Goal: Information Seeking & Learning: Find specific fact

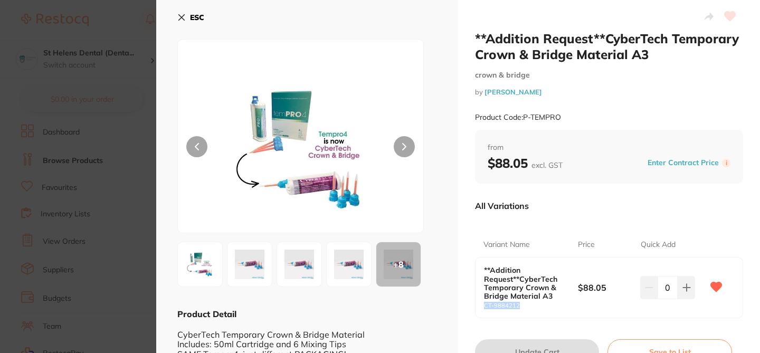
click at [181, 12] on button "ESC" at bounding box center [190, 17] width 27 height 18
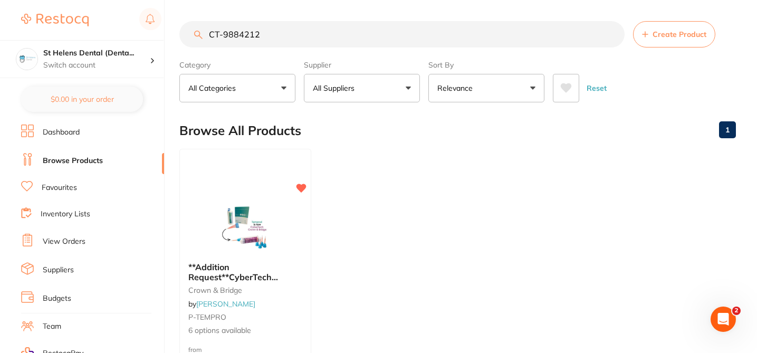
drag, startPoint x: 260, startPoint y: 38, endPoint x: 202, endPoint y: 35, distance: 58.1
click at [202, 37] on div "CT-9884212 Create Product" at bounding box center [457, 34] width 557 height 26
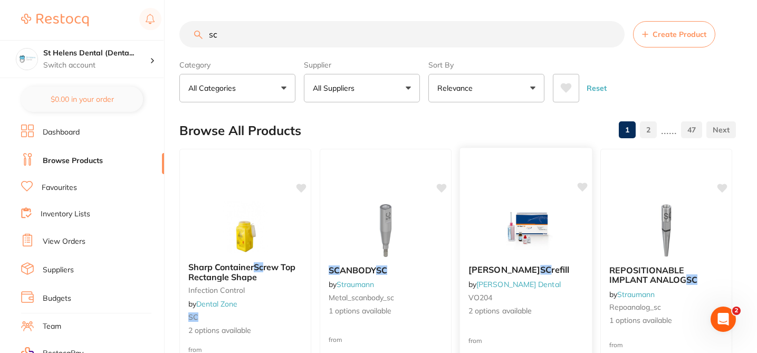
type input "sc"
click at [407, 87] on button "All Suppliers" at bounding box center [362, 88] width 116 height 29
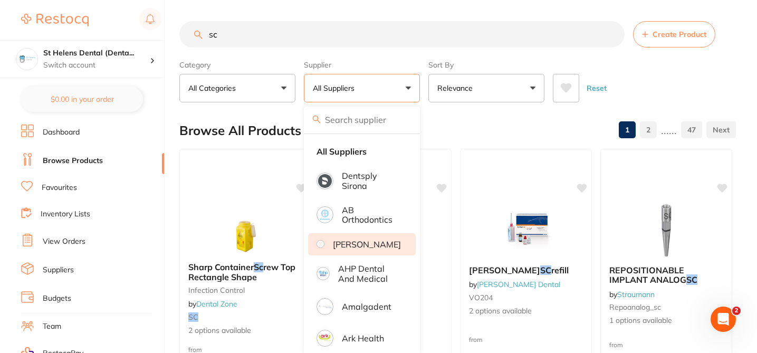
click at [370, 245] on p "[PERSON_NAME]" at bounding box center [367, 245] width 68 height 10
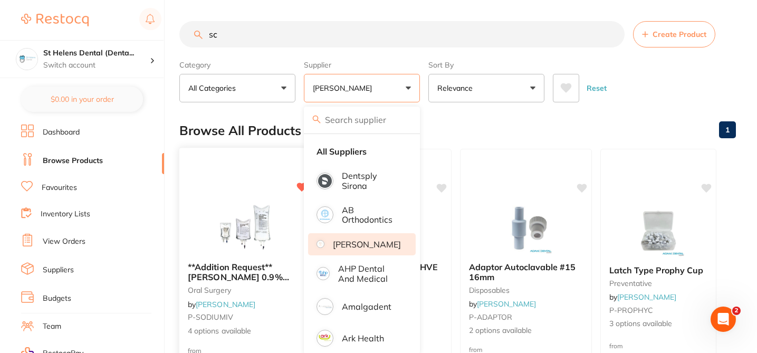
click at [277, 301] on div "**Addition Request**Baxter 0.9% Sodium Chloride Saline IV Intravenous Bags oral…" at bounding box center [245, 299] width 132 height 91
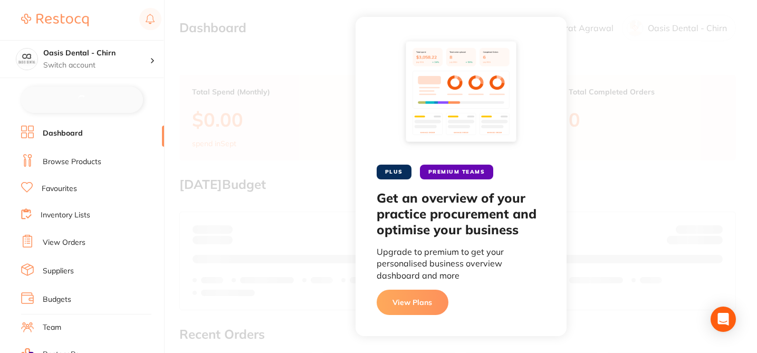
checkbox input "false"
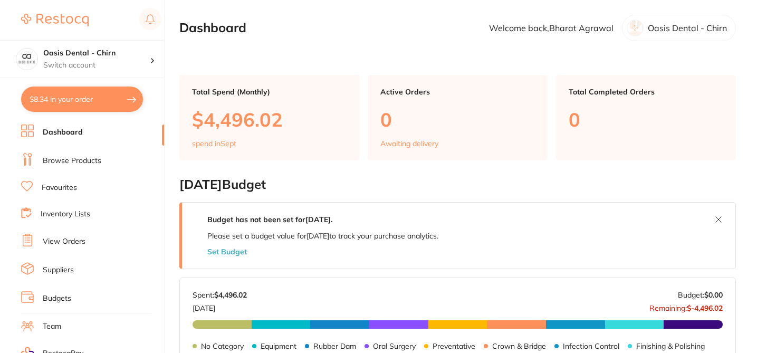
click at [91, 161] on link "Browse Products" at bounding box center [72, 161] width 59 height 11
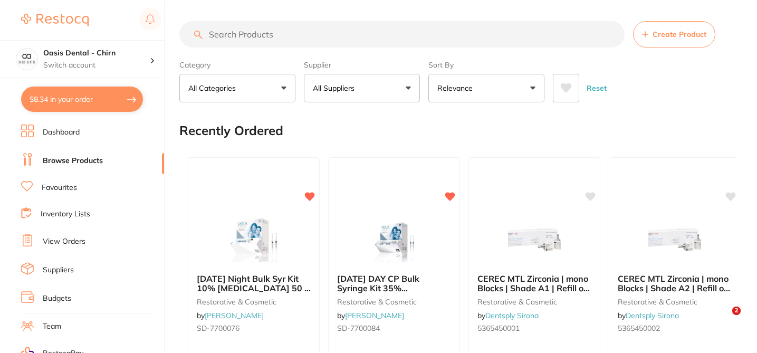
click at [241, 32] on input "search" at bounding box center [401, 34] width 445 height 26
paste input "1.0972-50 (h35)"
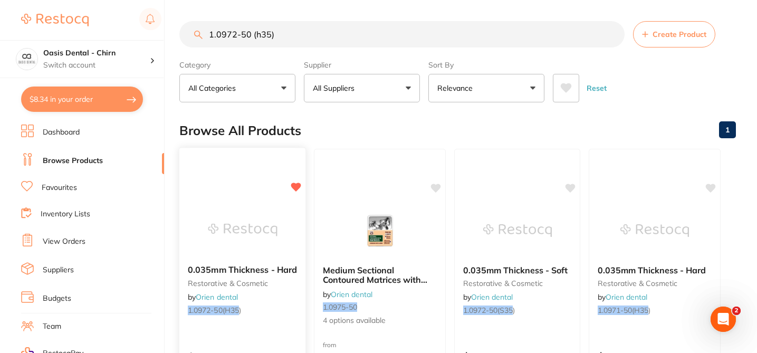
type input "1.0972-50 (h35)"
click at [274, 333] on div "0.035mm Thickness - Hard restorative & cosmetic by Orien dental 1.0972-50(h35 )…" at bounding box center [242, 300] width 127 height 307
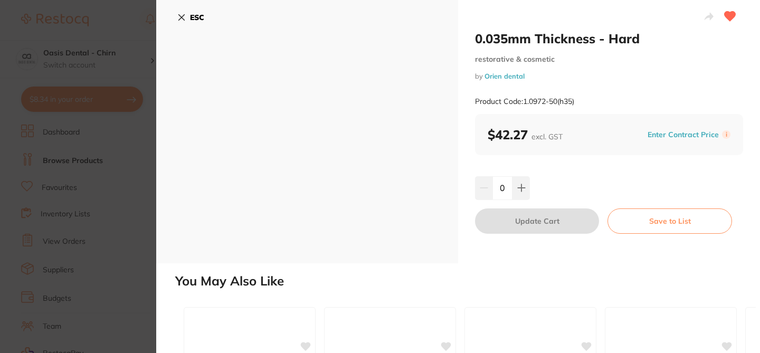
checkbox input "true"
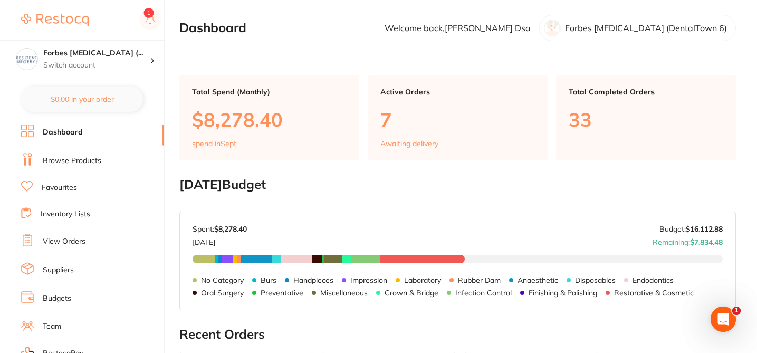
click at [79, 159] on link "Browse Products" at bounding box center [72, 161] width 59 height 11
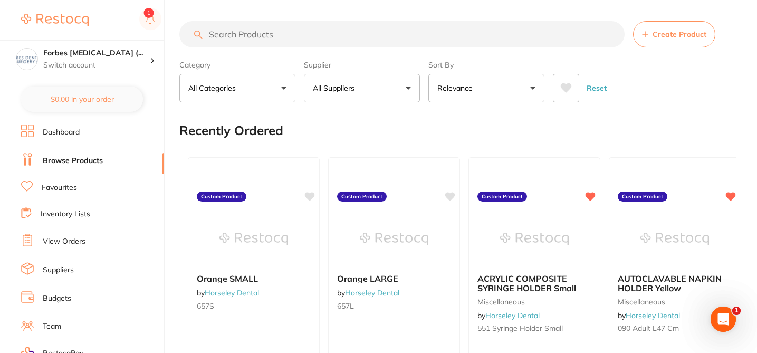
click at [241, 34] on input "search" at bounding box center [401, 34] width 445 height 26
paste input "CT-9884212"
type input "CT-9884212"
click at [225, 36] on input "search" at bounding box center [401, 34] width 445 height 26
paste input "CT-9884212"
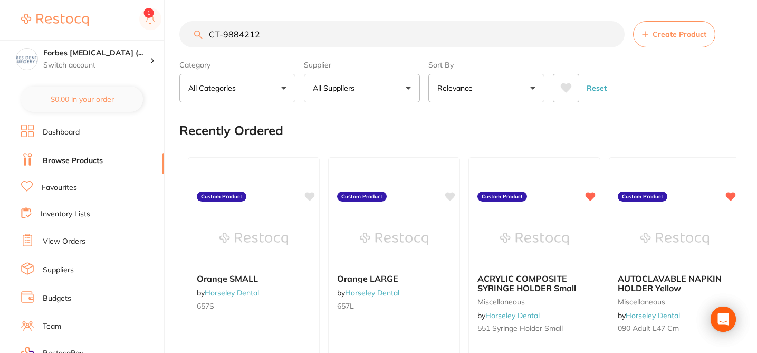
click at [212, 33] on input "CT-9884212" at bounding box center [401, 34] width 445 height 26
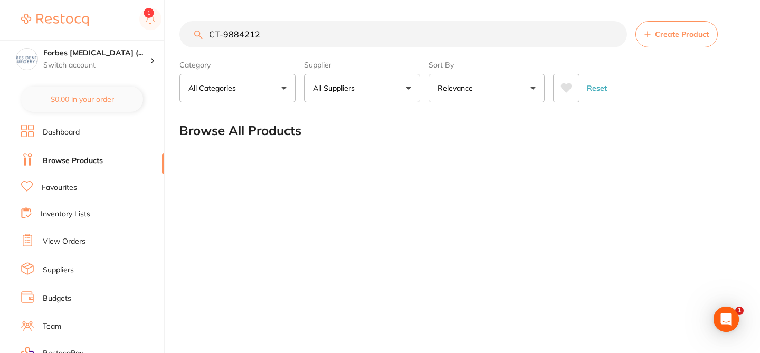
type input "CT-9884212"
click at [136, 58] on h4 "Forbes Dental Surgery (..." at bounding box center [96, 53] width 107 height 11
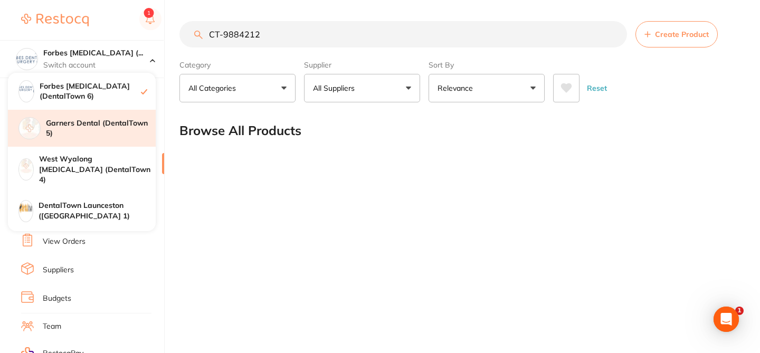
click at [111, 119] on h4 "Garners Dental (DentalTown 5)" at bounding box center [101, 128] width 110 height 21
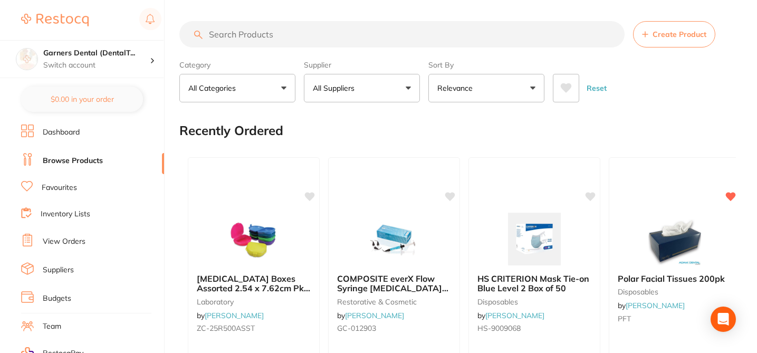
click at [227, 35] on input "search" at bounding box center [401, 34] width 445 height 26
paste input "CT-9884212"
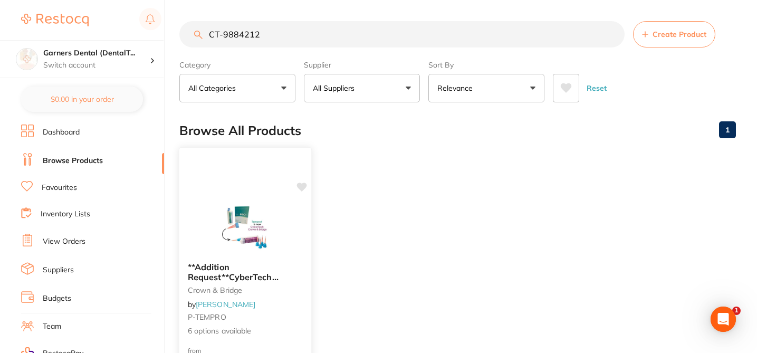
click at [295, 224] on div at bounding box center [245, 227] width 132 height 53
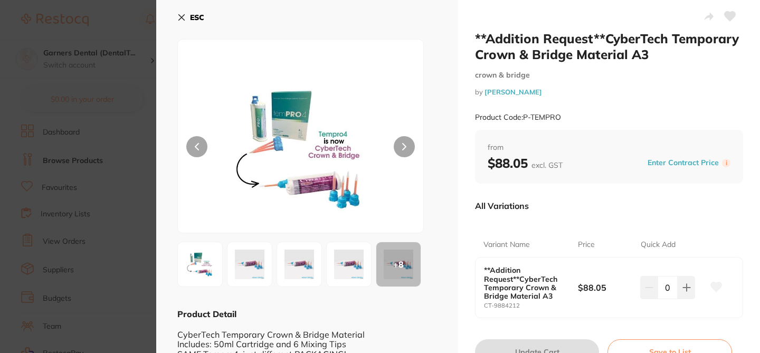
click at [713, 284] on icon at bounding box center [716, 287] width 11 height 10
click at [120, 21] on section "**Addition Request**CyberTech Temporary Crown & Bridge Material A3 crown & brid…" at bounding box center [380, 176] width 760 height 353
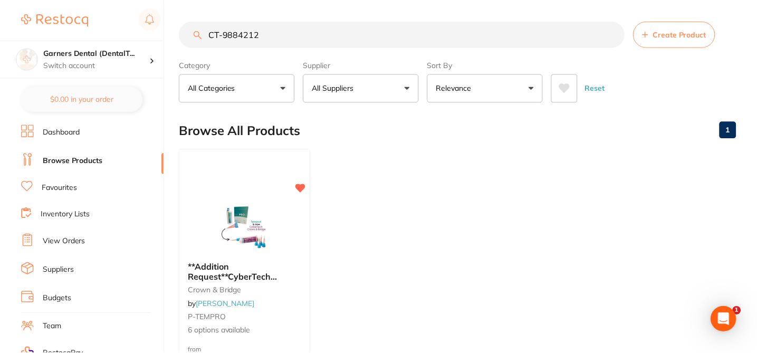
scroll to position [3, 0]
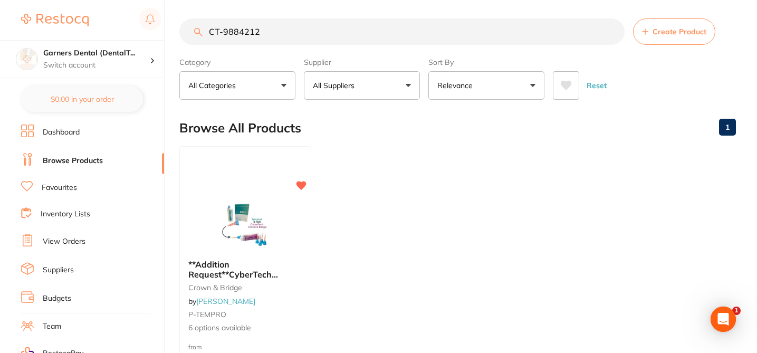
drag, startPoint x: 257, startPoint y: 33, endPoint x: 196, endPoint y: 27, distance: 60.4
click at [196, 30] on div "CT-9884212 Create Product" at bounding box center [457, 31] width 557 height 26
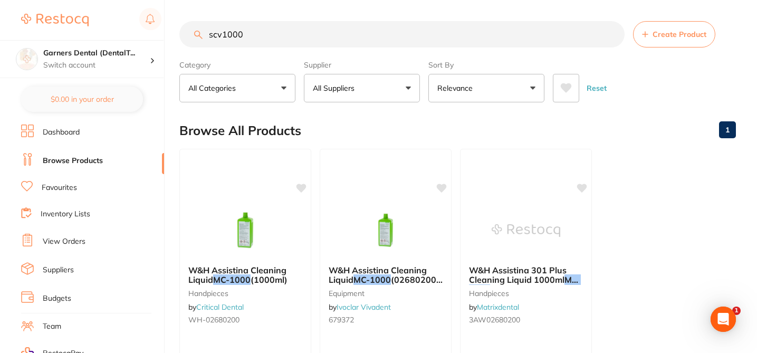
scroll to position [0, 0]
click at [381, 88] on button "All Suppliers" at bounding box center [362, 88] width 116 height 29
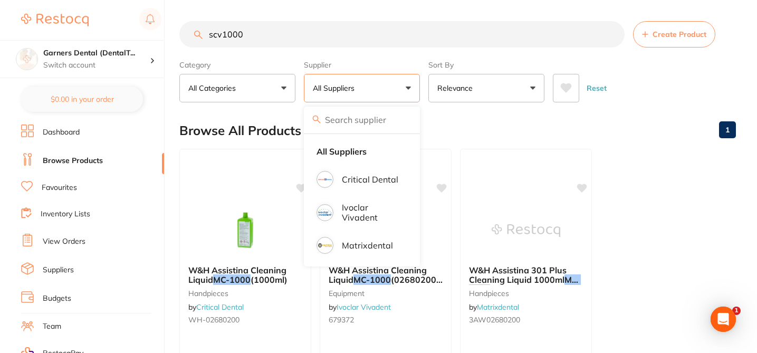
click at [244, 33] on input "scv1000" at bounding box center [401, 34] width 445 height 26
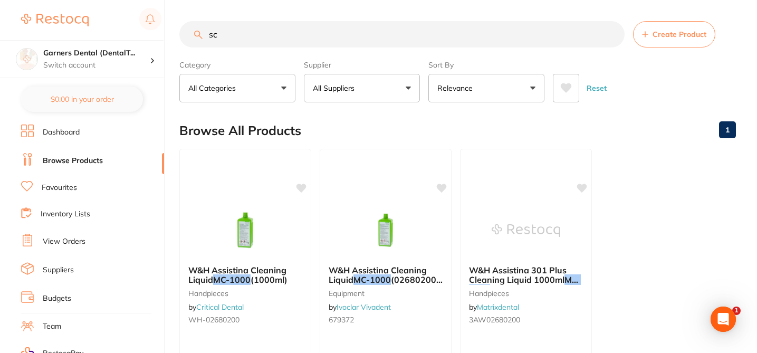
type input "s"
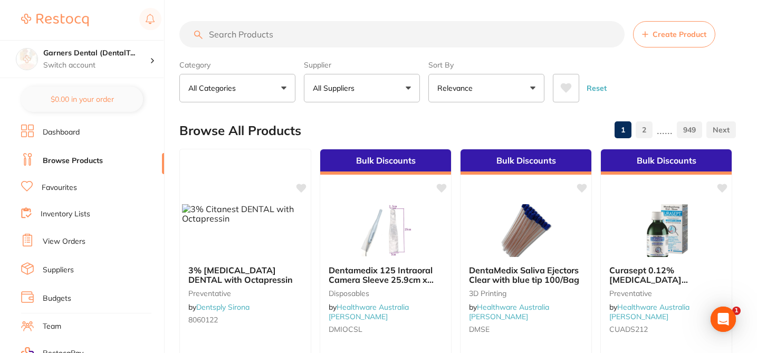
click at [388, 93] on button "All Suppliers" at bounding box center [362, 88] width 116 height 29
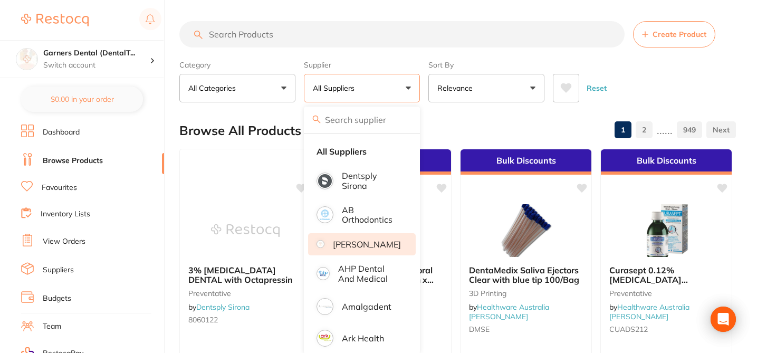
click at [363, 244] on p "[PERSON_NAME]" at bounding box center [367, 245] width 68 height 10
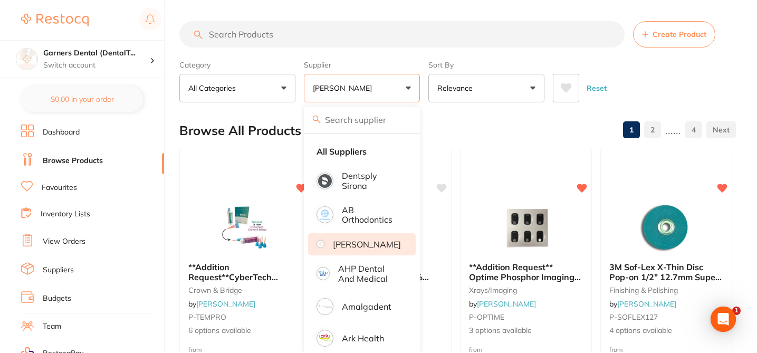
click at [267, 56] on div "Category All Categories All Categories anaesthetic articulating burs crown & br…" at bounding box center [237, 79] width 116 height 46
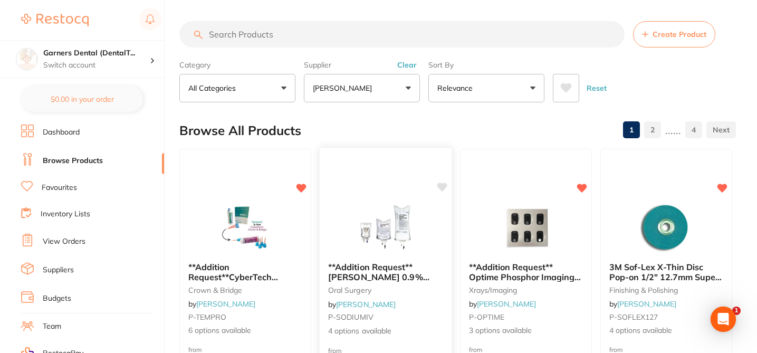
click at [442, 191] on icon at bounding box center [443, 187] width 10 height 9
click at [419, 326] on span "4 options available" at bounding box center [385, 331] width 115 height 11
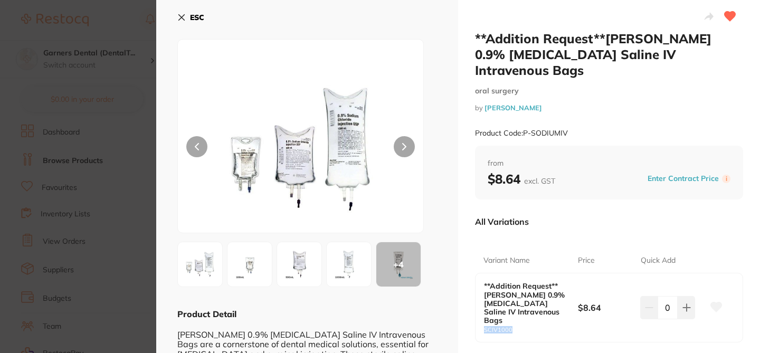
drag, startPoint x: 505, startPoint y: 307, endPoint x: 479, endPoint y: 307, distance: 25.9
click at [479, 307] on div "**Addition Request**Baxter 0.9% Sodium Chloride Saline IV Intravenous Bags SCIV…" at bounding box center [609, 307] width 267 height 68
copy small "SCIV1000"
click at [182, 12] on button "ESC" at bounding box center [190, 17] width 27 height 18
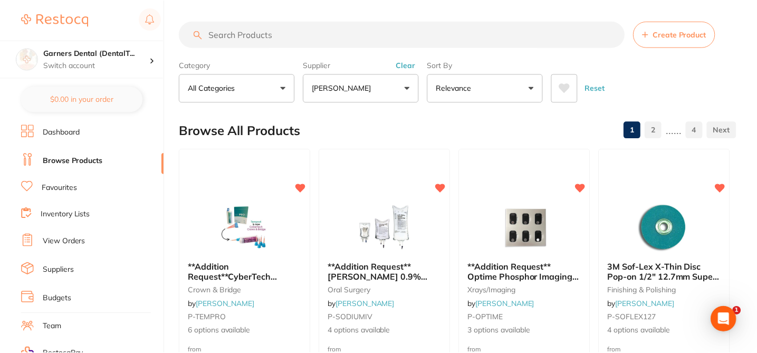
scroll to position [3, 0]
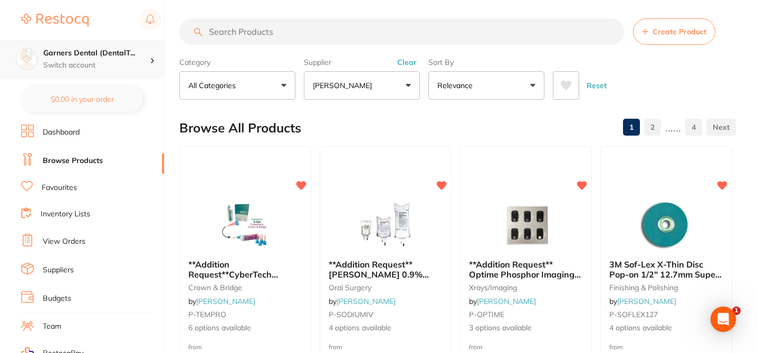
click at [123, 60] on p "Switch account" at bounding box center [96, 65] width 107 height 11
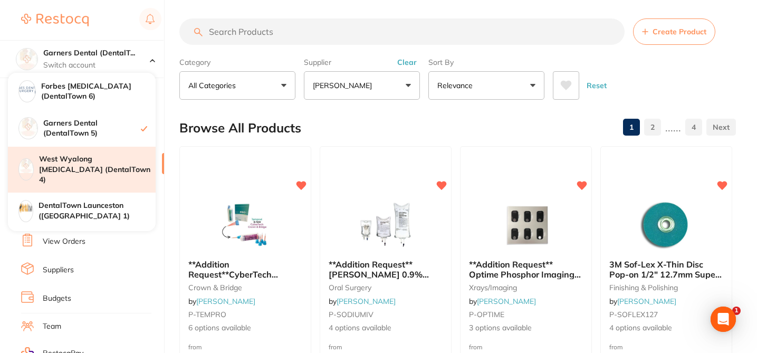
click at [103, 166] on h4 "West Wyalong [MEDICAL_DATA] (DentalTown 4)" at bounding box center [97, 169] width 117 height 31
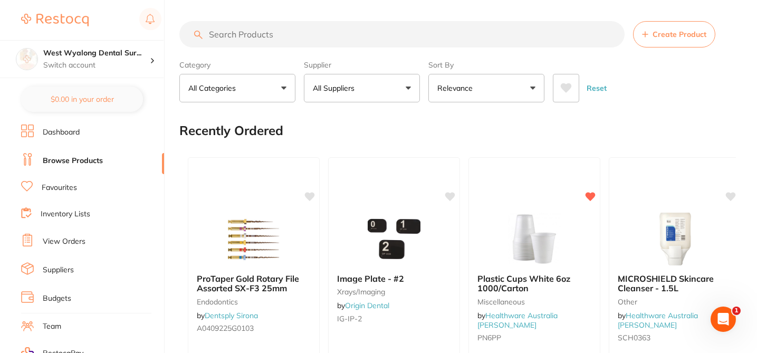
click at [272, 39] on input "search" at bounding box center [401, 34] width 445 height 26
paste input "CT-9884212"
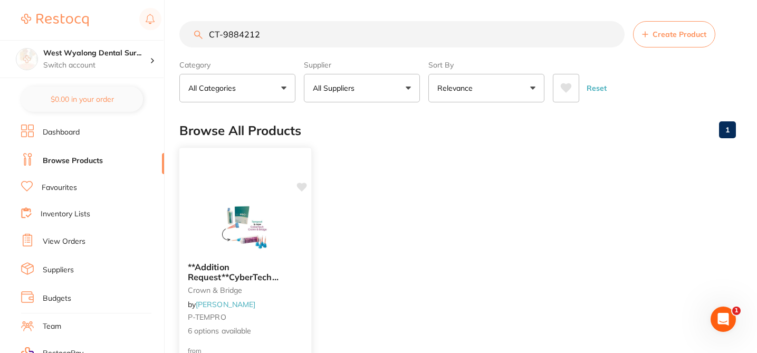
click at [302, 188] on icon at bounding box center [302, 187] width 10 height 9
click at [301, 273] on b "**Addition Request**CyberTech Temporary Crown & Bridge Material A3" at bounding box center [245, 272] width 115 height 20
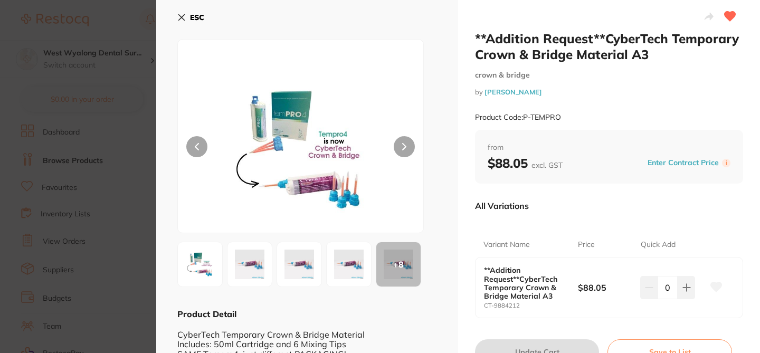
click at [712, 282] on icon at bounding box center [716, 287] width 11 height 10
click at [128, 45] on section "**Addition Request**CyberTech Temporary Crown & Bridge Material A3 crown & brid…" at bounding box center [380, 176] width 760 height 353
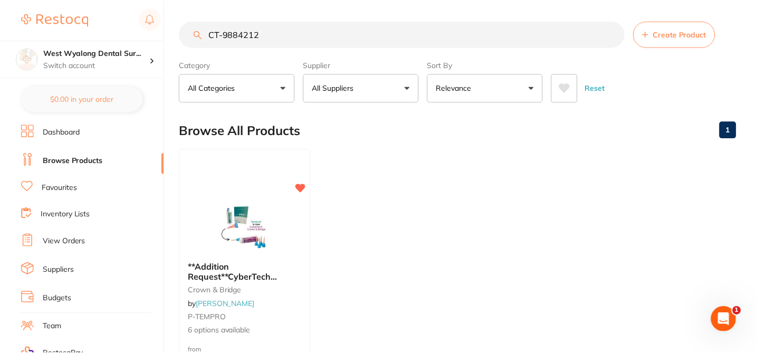
scroll to position [3, 0]
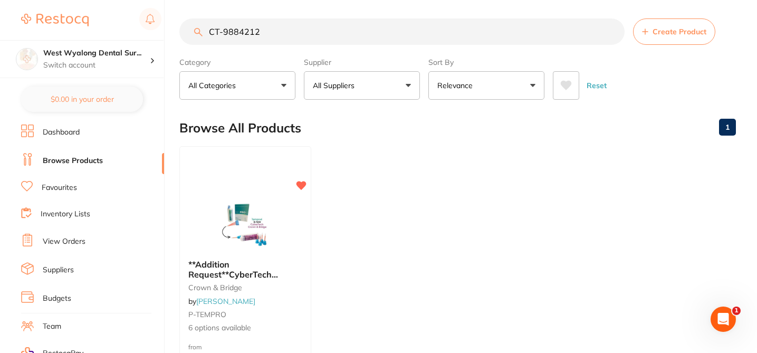
drag, startPoint x: 264, startPoint y: 30, endPoint x: 191, endPoint y: 27, distance: 73.4
click at [191, 27] on input "CT-9884212" at bounding box center [401, 31] width 445 height 26
paste input "SCIV1000"
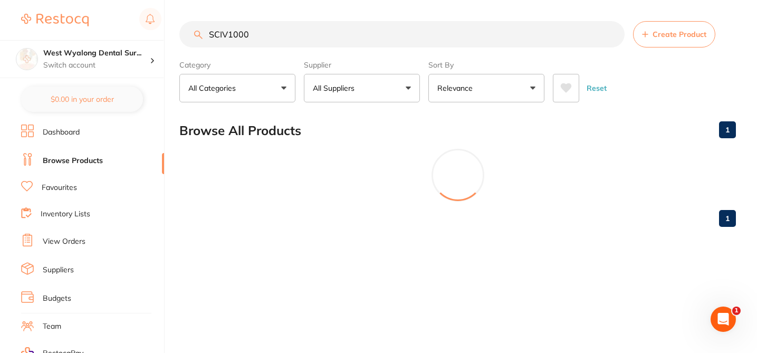
scroll to position [0, 0]
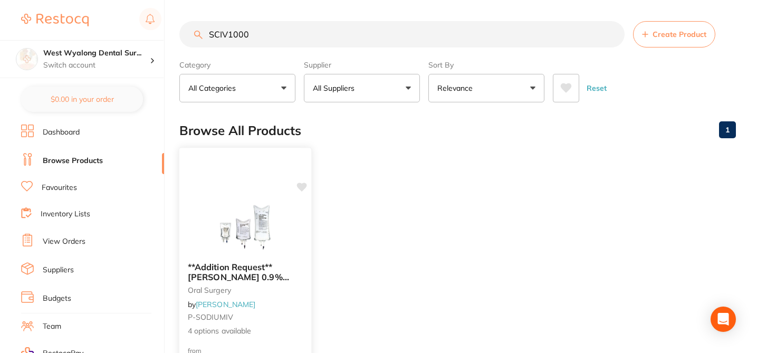
type input "SCIV1000"
click at [303, 185] on icon at bounding box center [302, 187] width 10 height 9
click at [305, 247] on div at bounding box center [245, 227] width 132 height 53
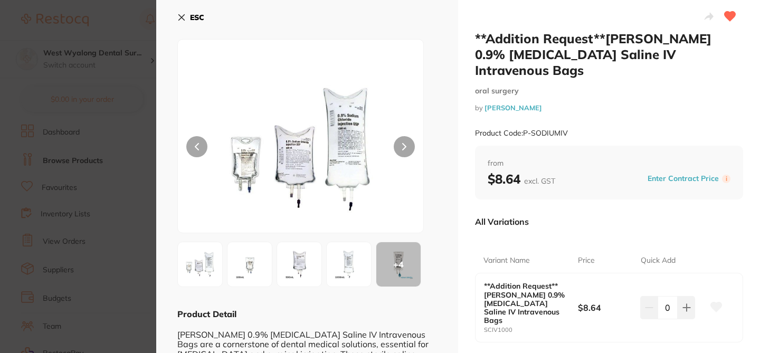
click at [712, 302] on icon at bounding box center [716, 307] width 11 height 10
click at [100, 73] on section "**Addition Request**Baxter 0.9% Sodium Chloride Saline IV Intravenous Bags oral…" at bounding box center [380, 176] width 760 height 353
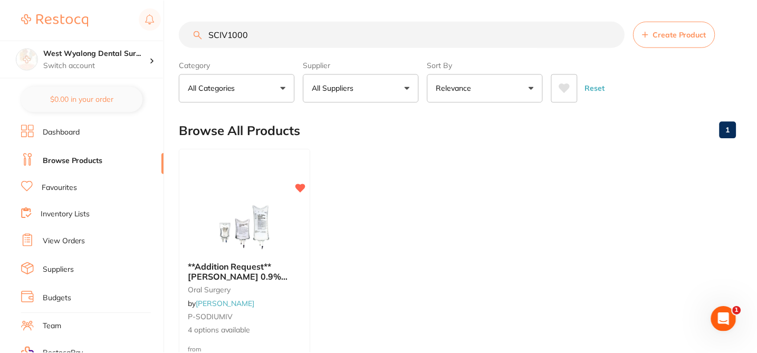
scroll to position [3, 0]
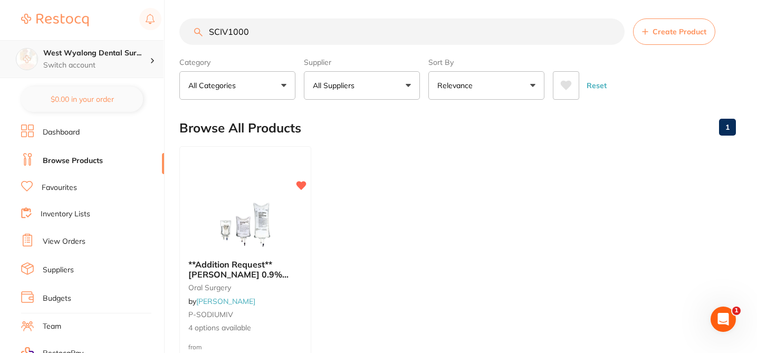
click at [125, 52] on h4 "West Wyalong Dental Sur..." at bounding box center [96, 53] width 107 height 11
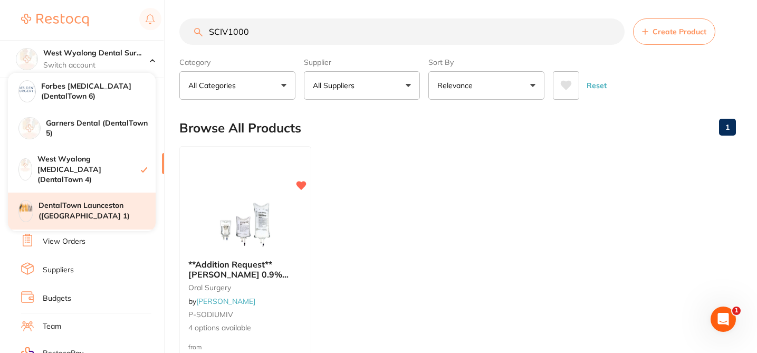
click at [108, 201] on h4 "DentalTown Launceston ([GEOGRAPHIC_DATA] 1)" at bounding box center [97, 211] width 117 height 21
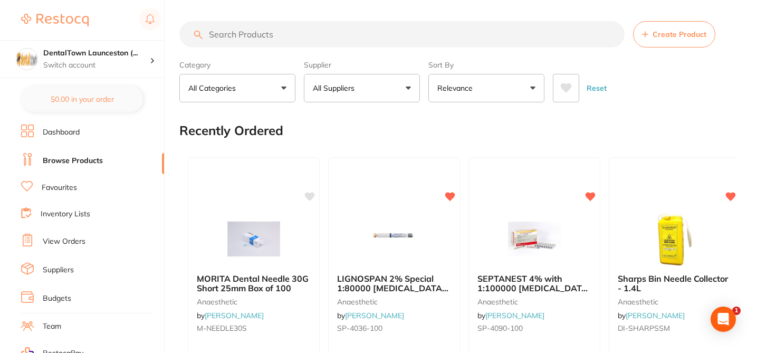
click at [258, 35] on input "search" at bounding box center [401, 34] width 445 height 26
paste input "SCIV1000"
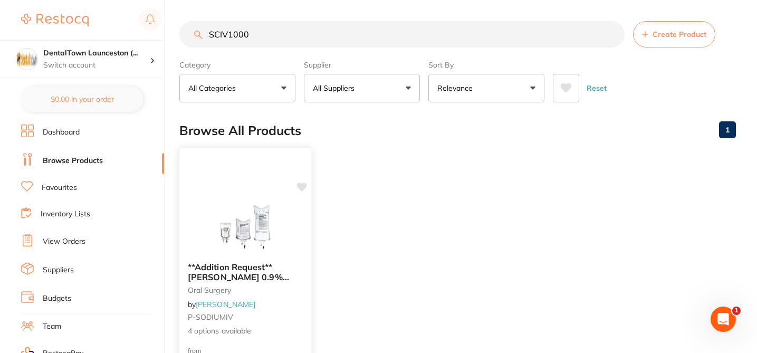
type input "SCIV1000"
click at [304, 189] on icon at bounding box center [302, 187] width 11 height 11
click at [301, 316] on small "P-SODIUMIV" at bounding box center [245, 317] width 115 height 8
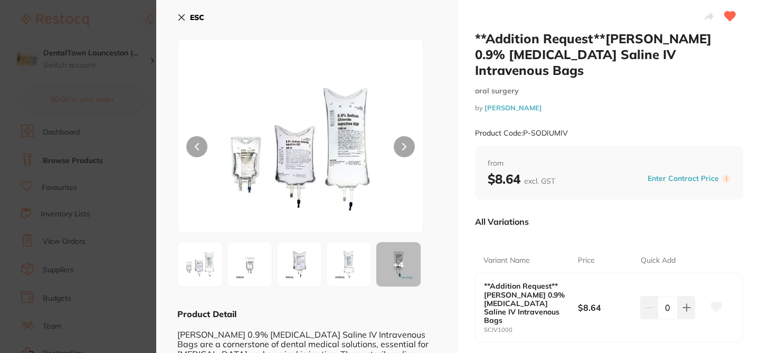
click at [711, 302] on icon at bounding box center [716, 307] width 11 height 10
click at [144, 125] on section "**Addition Request**[PERSON_NAME] 0.9% [MEDICAL_DATA] Saline IV Intravenous Bag…" at bounding box center [380, 176] width 760 height 353
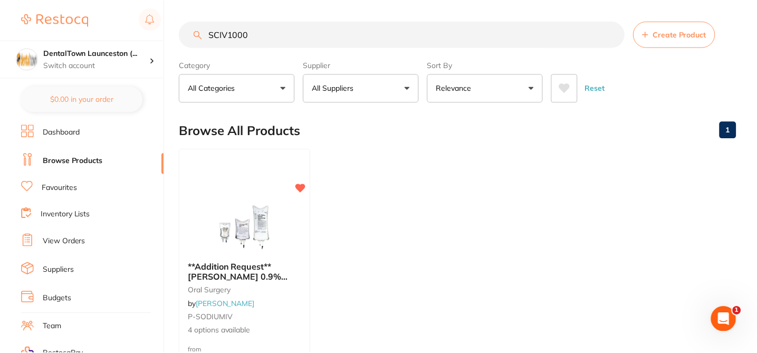
scroll to position [3, 0]
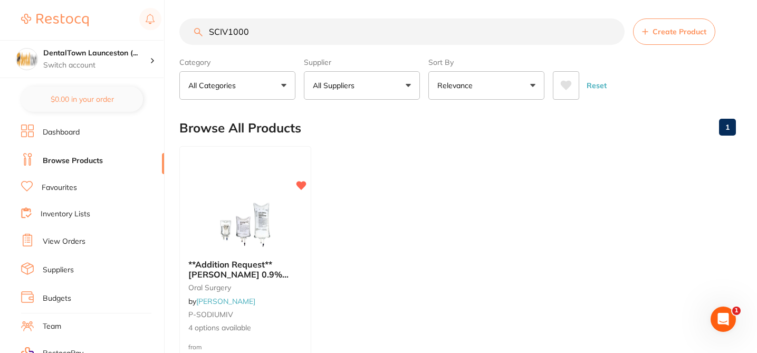
drag, startPoint x: 254, startPoint y: 34, endPoint x: 162, endPoint y: 28, distance: 92.6
click at [162, 28] on div "$8.34 DentalTown Launceston (... Switch account Forbes Dental Surgery (DentalTo…" at bounding box center [378, 173] width 757 height 353
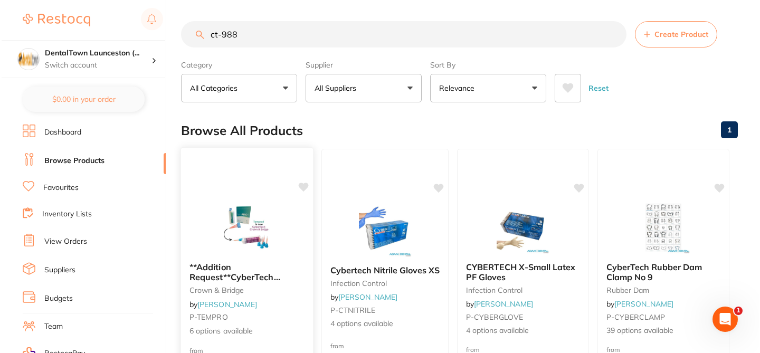
scroll to position [0, 0]
type input "ct-988"
click at [303, 186] on icon at bounding box center [302, 187] width 10 height 9
click at [299, 304] on div "**Addition Request**CyberTech Temporary Crown & Bridge Material A3 crown & brid…" at bounding box center [245, 299] width 132 height 91
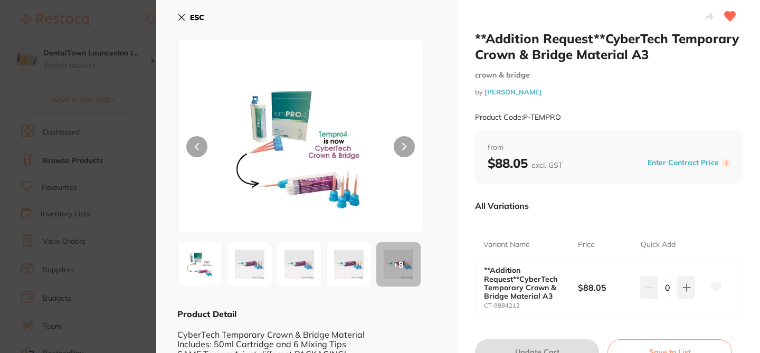
click at [717, 282] on icon at bounding box center [716, 287] width 11 height 10
click at [114, 124] on section "**Addition Request**CyberTech Temporary Crown & Bridge Material A3 crown & brid…" at bounding box center [380, 176] width 760 height 353
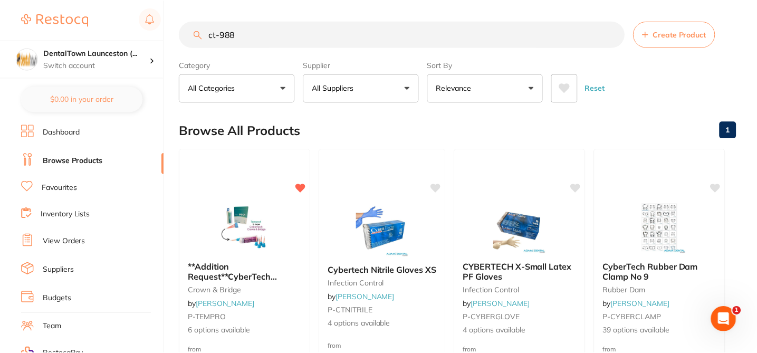
scroll to position [3, 0]
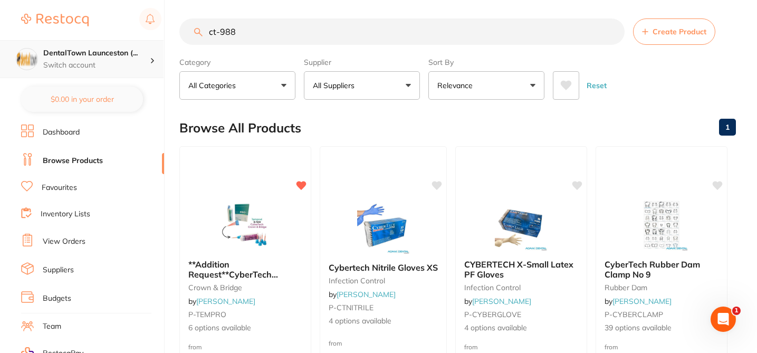
click at [127, 50] on h4 "DentalTown Launceston (..." at bounding box center [96, 53] width 107 height 11
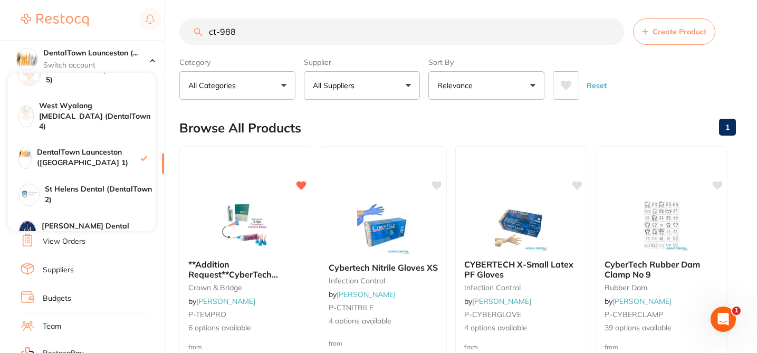
scroll to position [63, 0]
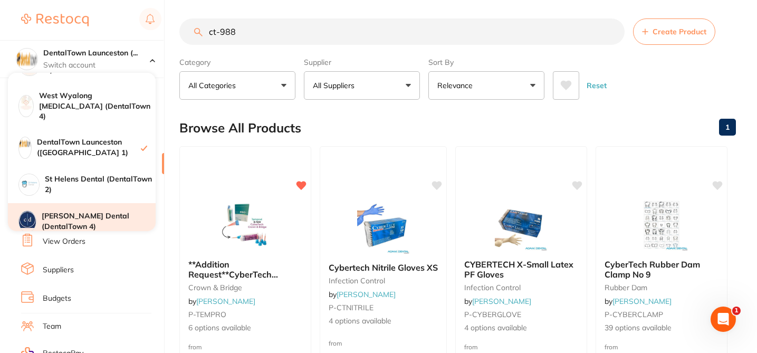
click at [107, 215] on h4 "[PERSON_NAME] Dental (DentalTown 4)" at bounding box center [99, 221] width 114 height 21
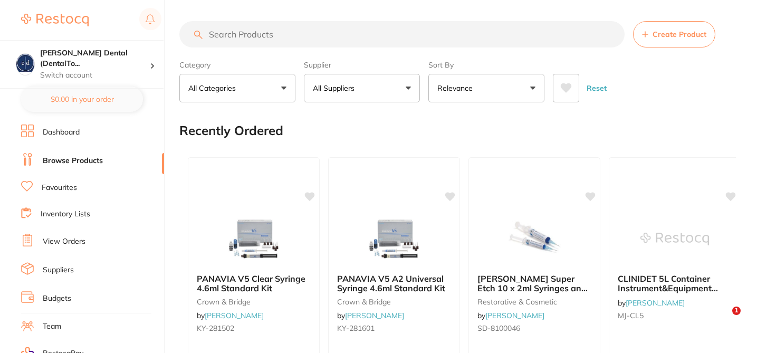
click at [236, 34] on input "search" at bounding box center [401, 34] width 445 height 26
paste input "SCIV1000"
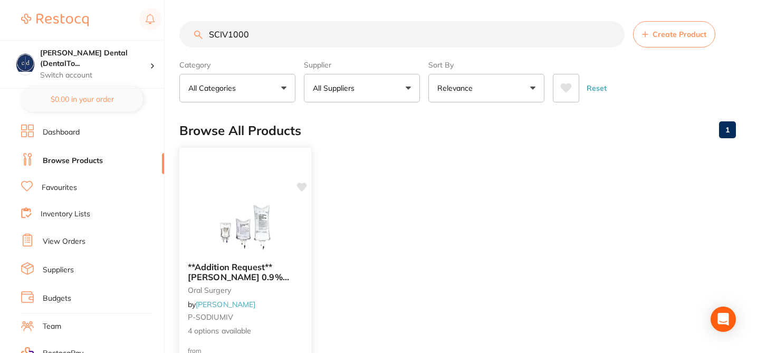
click at [300, 187] on icon at bounding box center [302, 187] width 10 height 9
click at [291, 315] on small "P-SODIUMIV" at bounding box center [245, 317] width 115 height 8
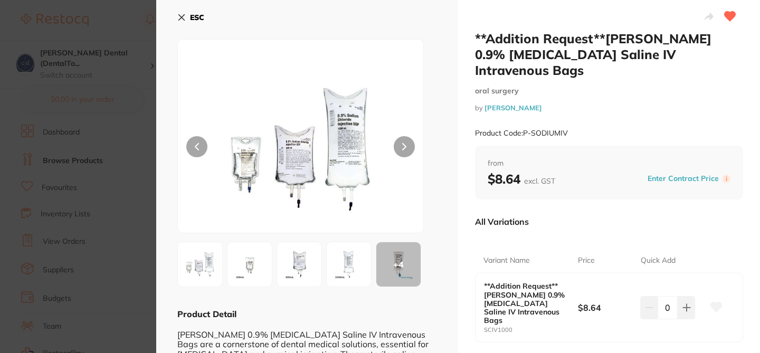
click at [716, 302] on icon at bounding box center [716, 307] width 11 height 10
click at [129, 188] on section "**Addition Request**[PERSON_NAME] 0.9% [MEDICAL_DATA] Saline IV Intravenous Bag…" at bounding box center [380, 176] width 760 height 353
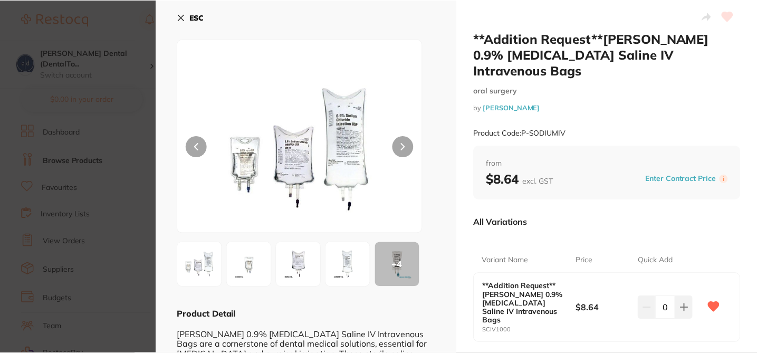
scroll to position [3, 0]
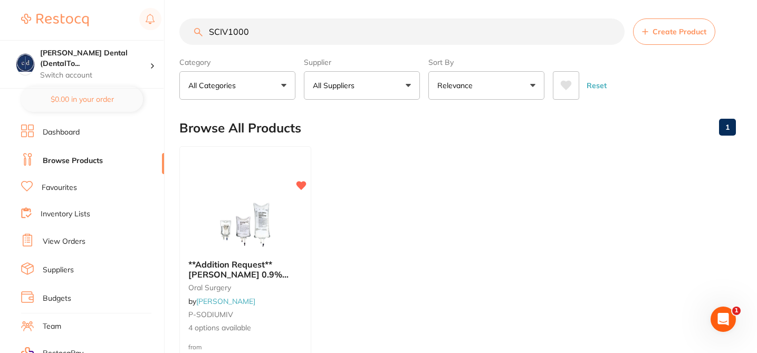
drag, startPoint x: 255, startPoint y: 34, endPoint x: 187, endPoint y: 24, distance: 68.3
click at [188, 27] on input "SCIV1000" at bounding box center [401, 31] width 445 height 26
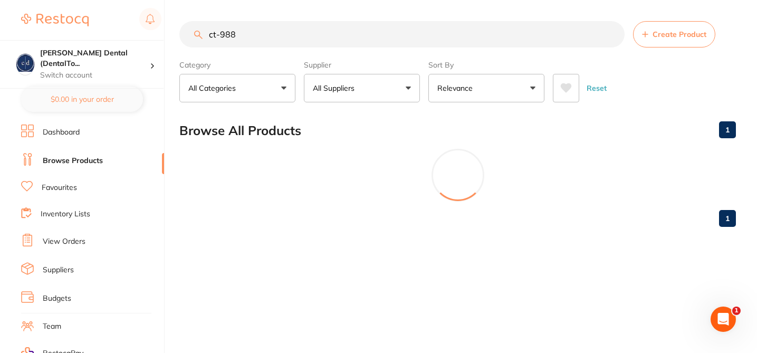
scroll to position [0, 0]
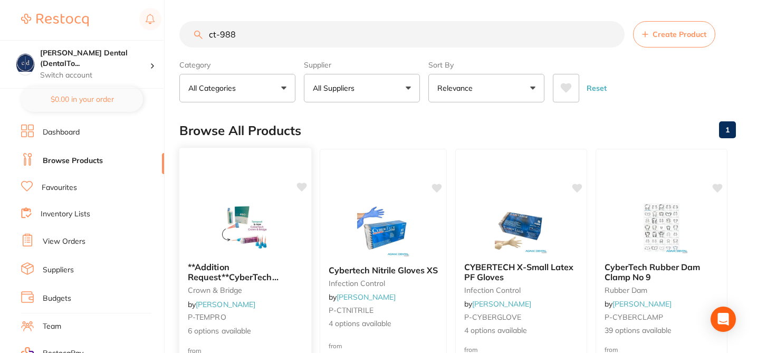
type input "ct-988"
click at [303, 184] on icon at bounding box center [302, 187] width 10 height 9
click at [297, 296] on div "**Addition Request**CyberTech Temporary Crown & Bridge Material A3 crown & brid…" at bounding box center [245, 299] width 132 height 91
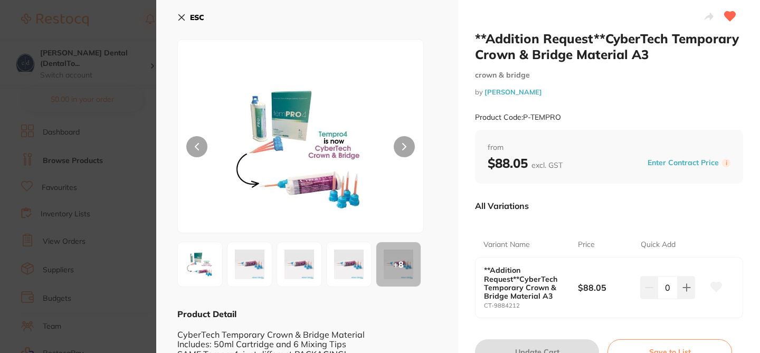
click at [716, 284] on icon at bounding box center [716, 287] width 11 height 10
click at [130, 73] on section "**Addition Request**CyberTech Temporary Crown & Bridge Material A3 crown & brid…" at bounding box center [380, 176] width 760 height 353
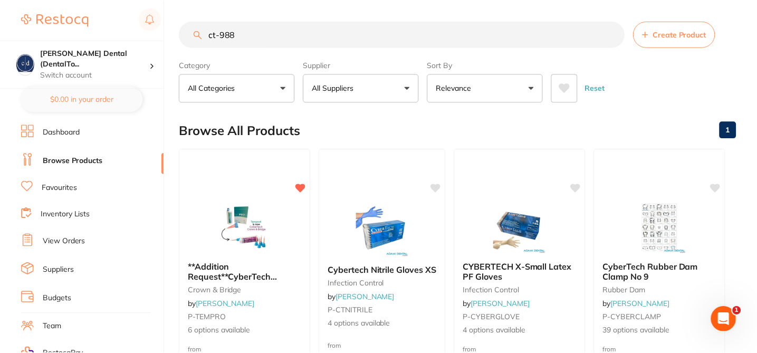
scroll to position [3, 0]
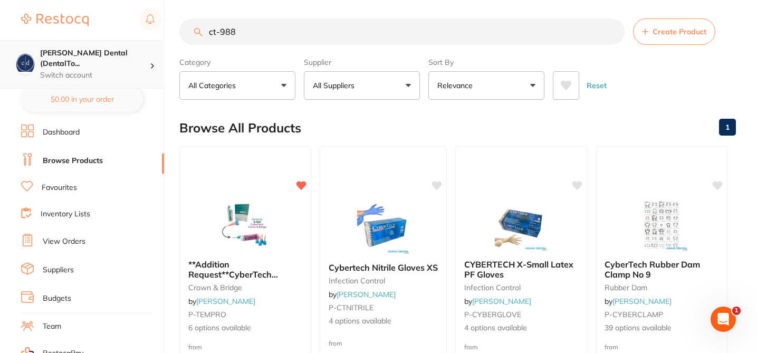
click at [127, 70] on p "Switch account" at bounding box center [95, 75] width 110 height 11
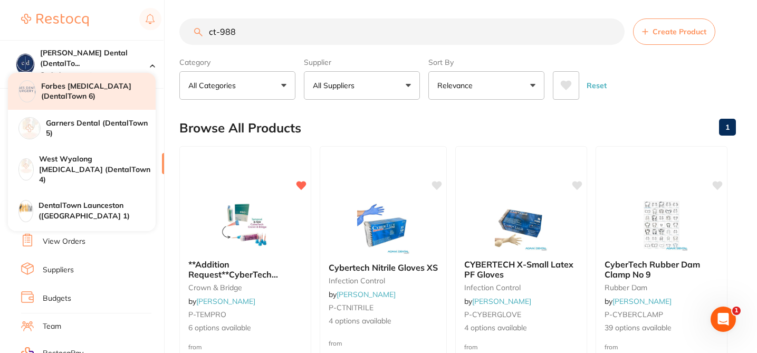
click at [113, 86] on h4 "Forbes [MEDICAL_DATA] (DentalTown 6)" at bounding box center [98, 91] width 115 height 21
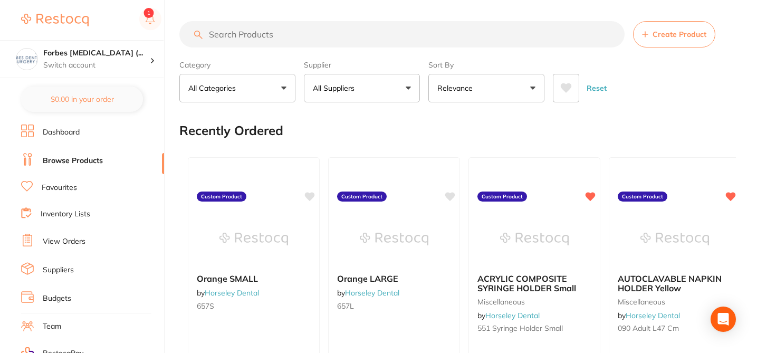
click at [253, 29] on input "search" at bounding box center [401, 34] width 445 height 26
paste input "SCIV1000"
click at [253, 29] on input "SCIV1000" at bounding box center [401, 34] width 445 height 26
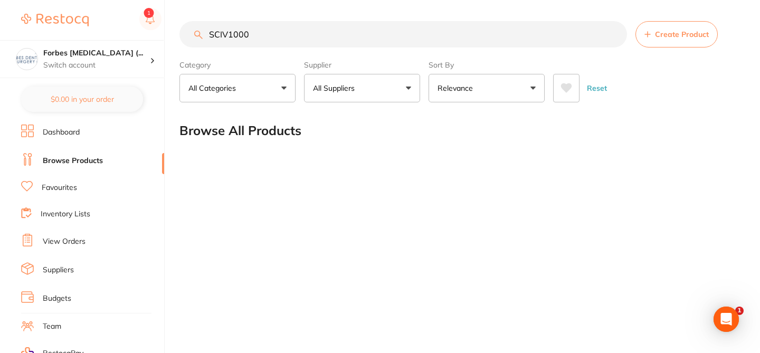
type input "SCIV1000"
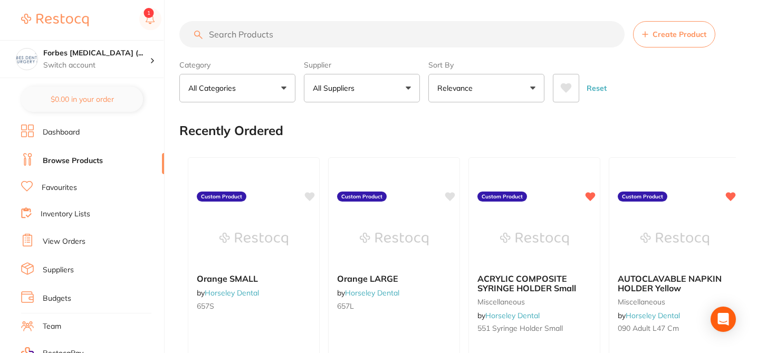
click at [236, 41] on input "search" at bounding box center [401, 34] width 445 height 26
paste input "SCIV1000"
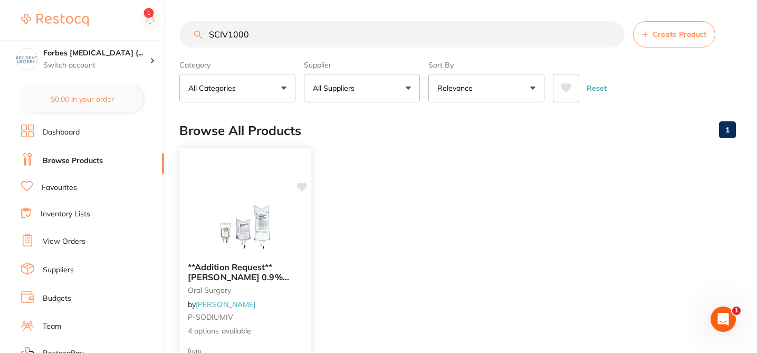
click at [300, 187] on icon at bounding box center [302, 187] width 10 height 9
click at [290, 312] on div "**Addition Request**[PERSON_NAME] 0.9% [MEDICAL_DATA] Saline IV Intravenous Bag…" at bounding box center [245, 299] width 132 height 91
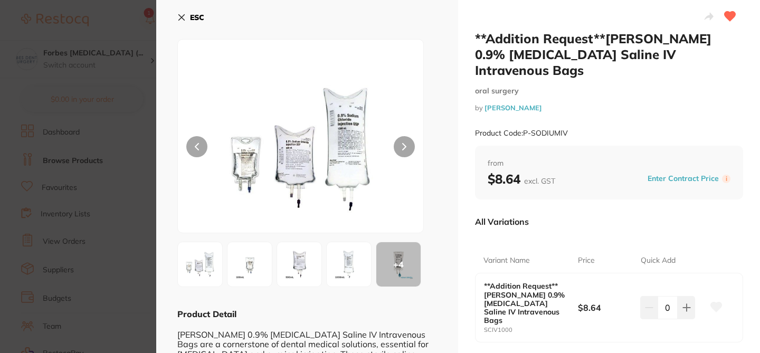
click at [717, 302] on icon at bounding box center [716, 307] width 12 height 11
click at [129, 35] on section "**Addition Request**[PERSON_NAME] 0.9% [MEDICAL_DATA] Saline IV Intravenous Bag…" at bounding box center [380, 176] width 760 height 353
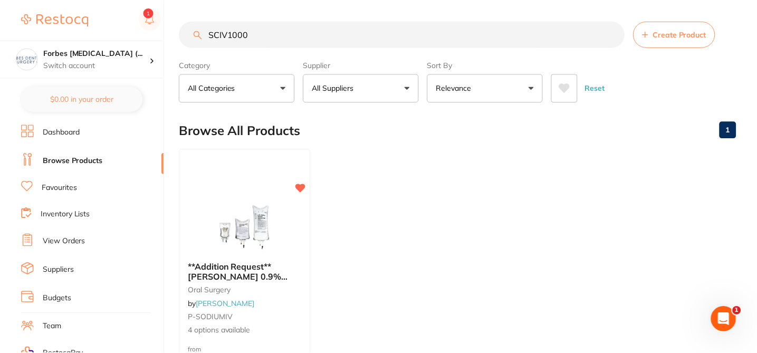
scroll to position [3, 0]
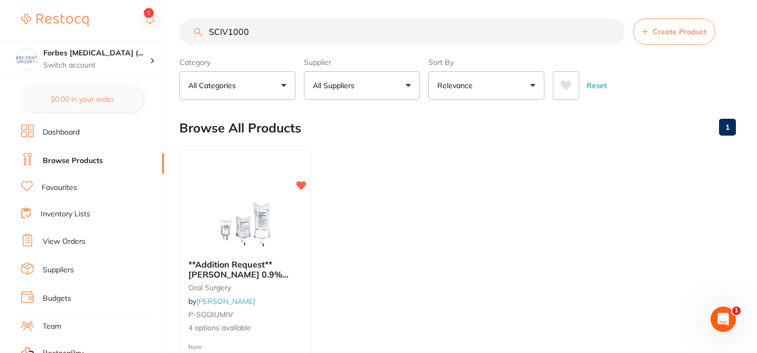
drag, startPoint x: 215, startPoint y: 27, endPoint x: 263, endPoint y: 36, distance: 49.4
click at [256, 34] on input "SCIV1000" at bounding box center [401, 31] width 445 height 26
click at [272, 37] on input "SCIV1000" at bounding box center [401, 31] width 445 height 26
drag, startPoint x: 258, startPoint y: 36, endPoint x: 192, endPoint y: 24, distance: 67.6
click at [192, 25] on input "SCIV1000" at bounding box center [401, 31] width 445 height 26
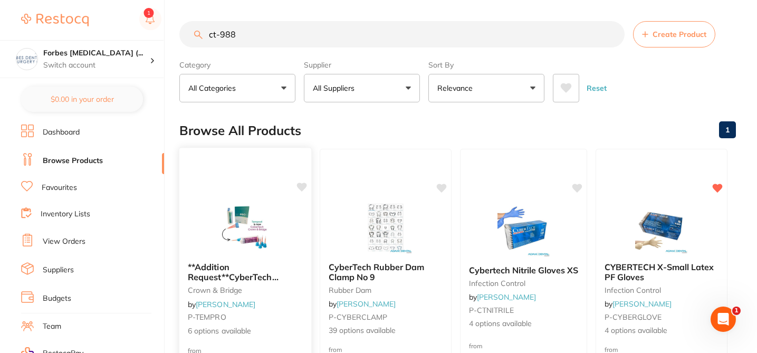
scroll to position [0, 0]
type input "ct-988"
click at [299, 188] on icon at bounding box center [302, 187] width 11 height 11
click at [280, 328] on span "6 options available" at bounding box center [245, 331] width 115 height 11
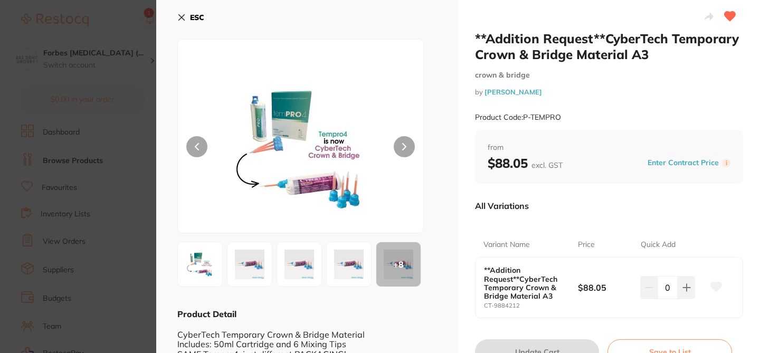
click at [716, 287] on icon at bounding box center [716, 287] width 11 height 10
